Goal: Register for event/course

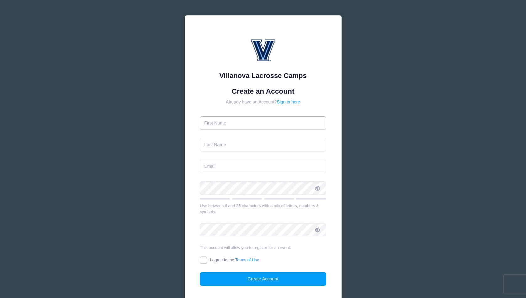
click at [253, 123] on input "text" at bounding box center [263, 122] width 127 height 13
type input "[PERSON_NAME]"
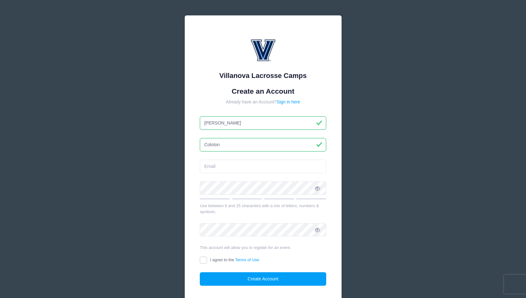
type input "Coloton"
type input "[EMAIL_ADDRESS][DOMAIN_NAME]"
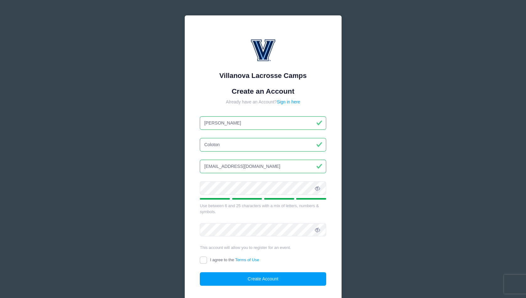
click at [317, 190] on icon at bounding box center [317, 188] width 5 height 5
click at [206, 259] on input "I agree to the Terms of Use" at bounding box center [203, 259] width 7 height 7
checkbox input "true"
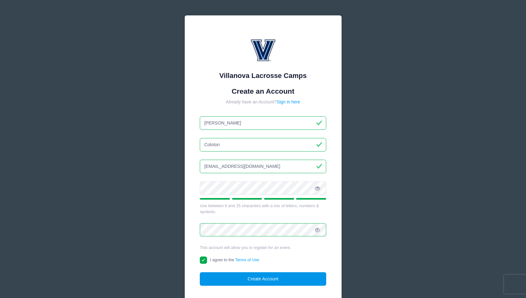
click at [265, 280] on button "Create Account" at bounding box center [263, 278] width 127 height 13
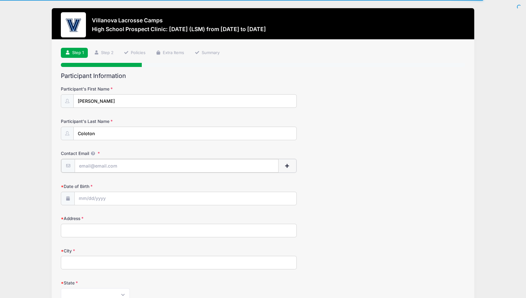
click at [136, 166] on input "Contact Email" at bounding box center [177, 165] width 204 height 13
type input "[EMAIL_ADDRESS][DOMAIN_NAME]"
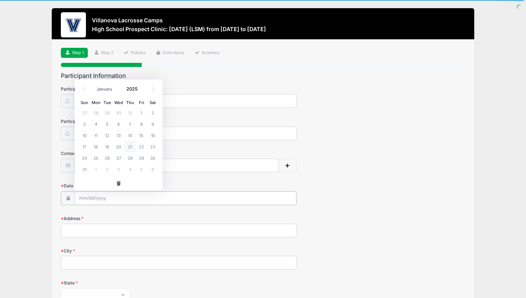
click at [81, 199] on input "Date of Birth" at bounding box center [186, 197] width 222 height 13
click at [133, 89] on input "2025" at bounding box center [133, 88] width 20 height 9
type input "2009"
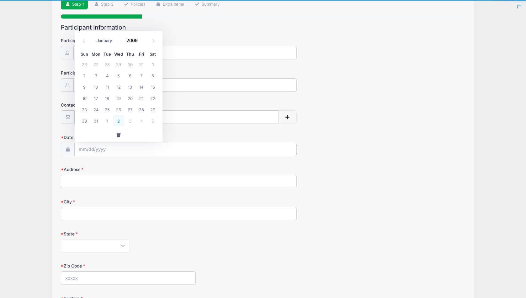
scroll to position [47, 0]
select select "0"
click option "January" at bounding box center [0, 0] width 0 height 0
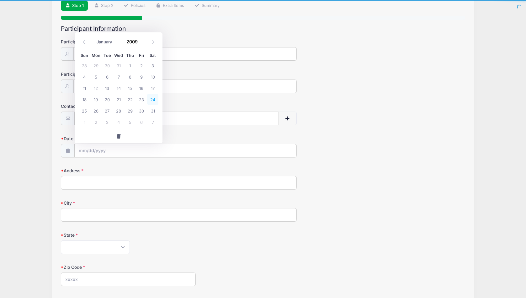
click at [152, 100] on span "24" at bounding box center [152, 99] width 11 height 11
type input "01/24/2009"
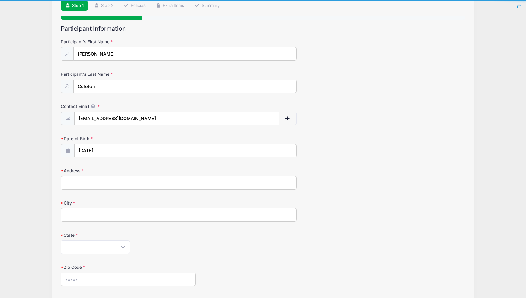
click at [94, 183] on input "Address" at bounding box center [179, 182] width 236 height 13
type input "3 Beach Drive"
type input "Annapolis"
select select "MD"
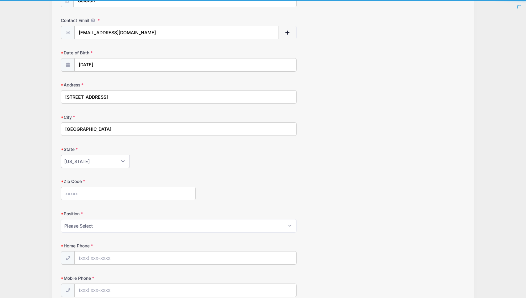
scroll to position [140, 0]
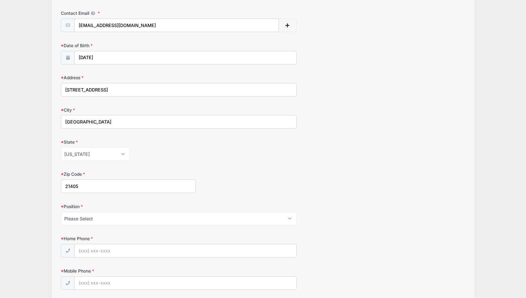
type input "21405"
click at [61, 212] on select "Please Select Goalie Middie Defense Attack FOGO LSM" at bounding box center [179, 218] width 236 height 13
select select "LSM"
click option "LSM" at bounding box center [0, 0] width 0 height 0
click at [111, 253] on input "Home Phone" at bounding box center [186, 250] width 222 height 13
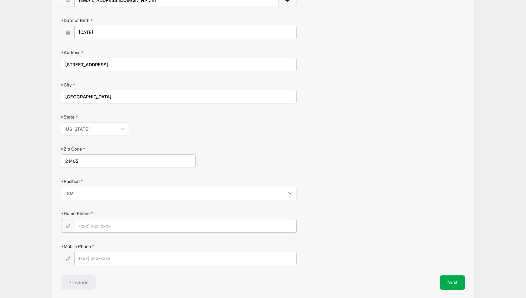
scroll to position [166, 0]
type input "(443) 454-1952"
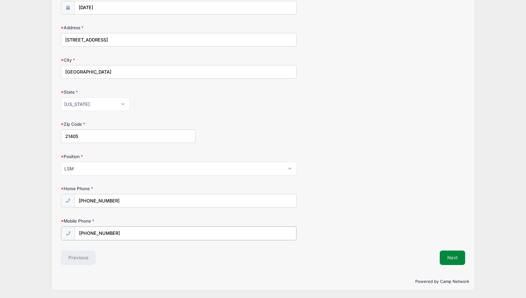
type input "(443) 454-1952"
click at [446, 251] on button "Next" at bounding box center [452, 257] width 25 height 14
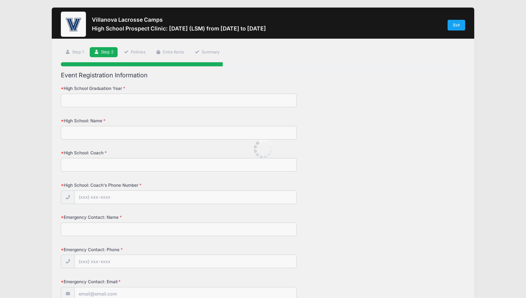
scroll to position [0, 0]
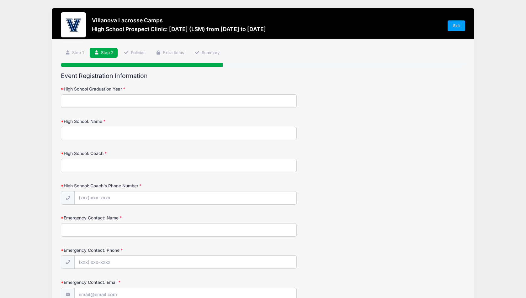
click at [180, 102] on input "High School Graduation Year" at bounding box center [179, 100] width 236 height 13
type input "2027"
click at [140, 129] on input "High School: Name" at bounding box center [179, 133] width 236 height 13
type input "Archbishop Spalding HS"
type input "Evan Hockel"
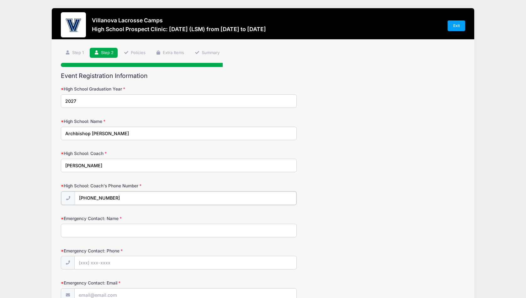
type input "(410) 969-9105"
click at [138, 236] on input "Emergency Contact: Name" at bounding box center [179, 229] width 236 height 13
type input "Dominique Pichard"
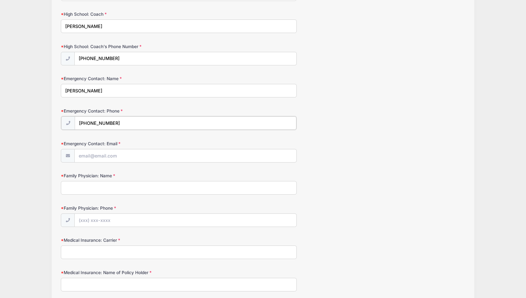
scroll to position [140, 0]
type input "(301) 335-2030"
type input "Dominique@Coloton.com"
type input "Jim Rice"
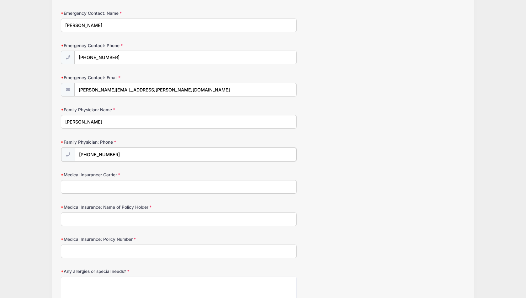
scroll to position [207, 0]
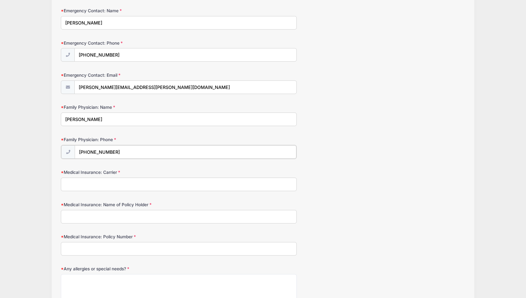
type input "(410) 263-6363"
click at [104, 188] on input "Medical Insurance: Carrier" at bounding box center [179, 183] width 236 height 13
type input "BCBS FEP"
type input "Dominique Pichard"
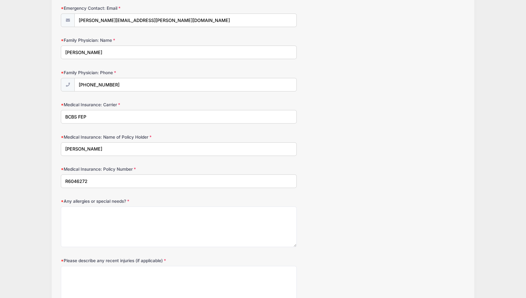
scroll to position [274, 0]
type input "R6046272"
click at [102, 226] on textarea "Any allergies or special needs?" at bounding box center [179, 226] width 236 height 40
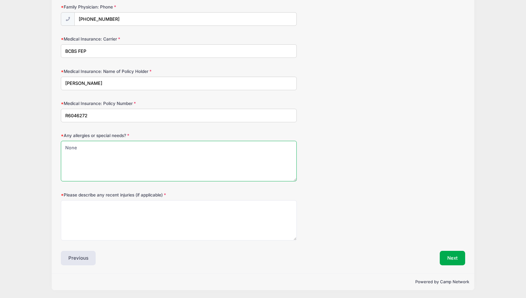
type textarea "None"
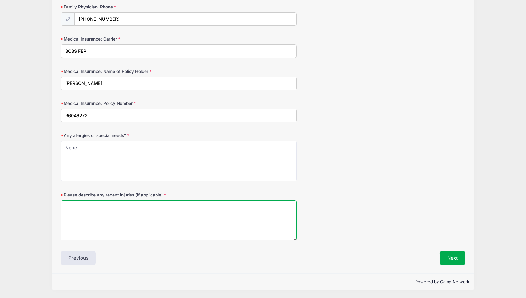
click at [100, 209] on textarea "Please describe any recent injuries (if applicable)" at bounding box center [179, 220] width 236 height 40
type textarea "None"
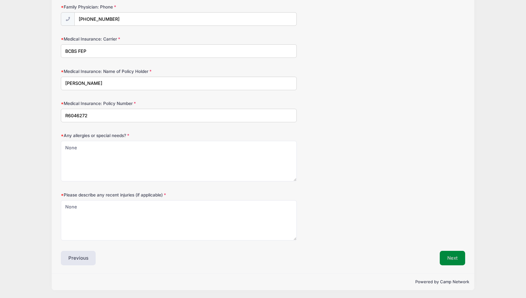
click at [445, 251] on button "Next" at bounding box center [452, 258] width 25 height 14
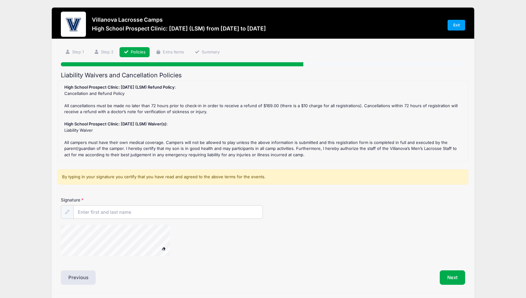
scroll to position [0, 0]
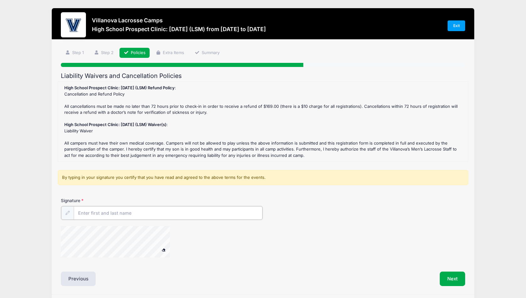
click at [100, 211] on input "Signature" at bounding box center [168, 212] width 189 height 13
type input "Dominique Pichard"
click at [450, 272] on button "Next" at bounding box center [452, 278] width 25 height 14
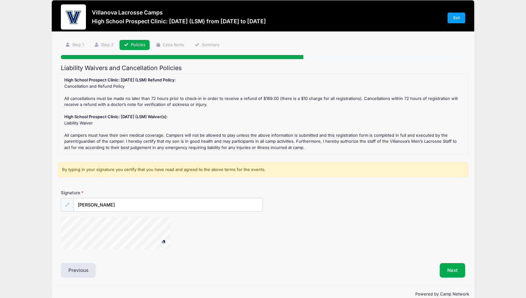
scroll to position [20, 0]
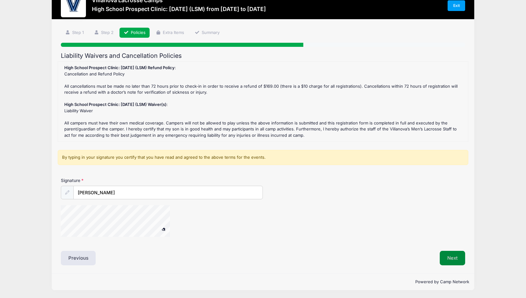
click at [448, 258] on button "Next" at bounding box center [452, 258] width 25 height 14
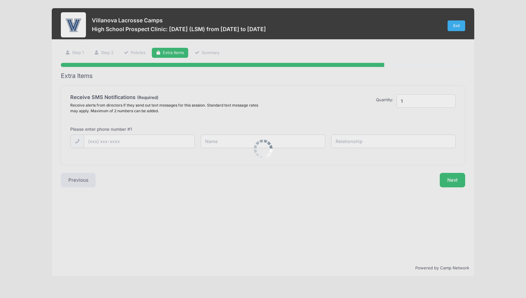
scroll to position [0, 0]
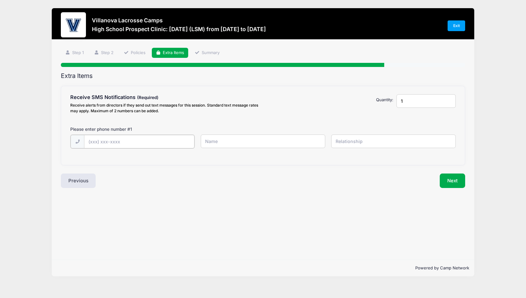
click at [0, 0] on input "text" at bounding box center [0, 0] width 0 height 0
type input "(443) 454-1952"
type input "T"
type input "(301) 335-2030"
type input "Dominique Pichard"
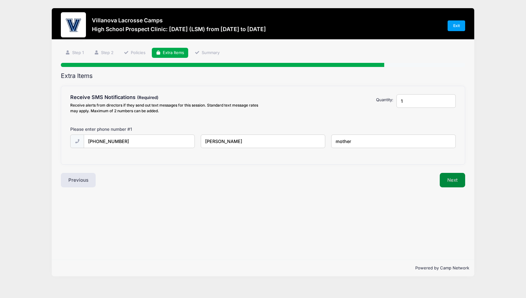
type input "mother"
click at [456, 175] on button "Next" at bounding box center [452, 180] width 25 height 14
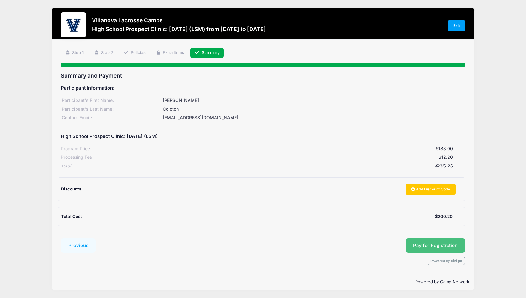
click at [438, 245] on span "Pay for Registration" at bounding box center [435, 245] width 45 height 6
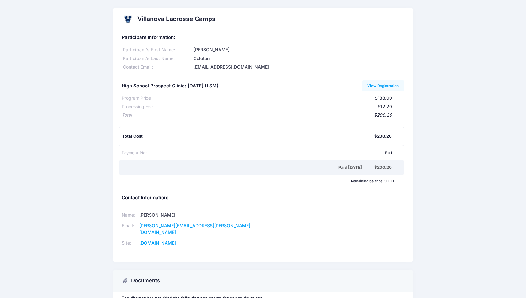
scroll to position [50, 0]
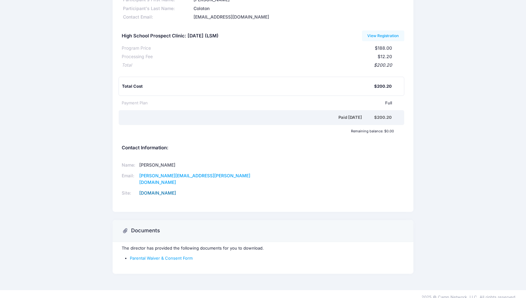
click at [176, 190] on link "www.villanovalacrossecamp.com" at bounding box center [157, 192] width 37 height 5
